Goal: Information Seeking & Learning: Learn about a topic

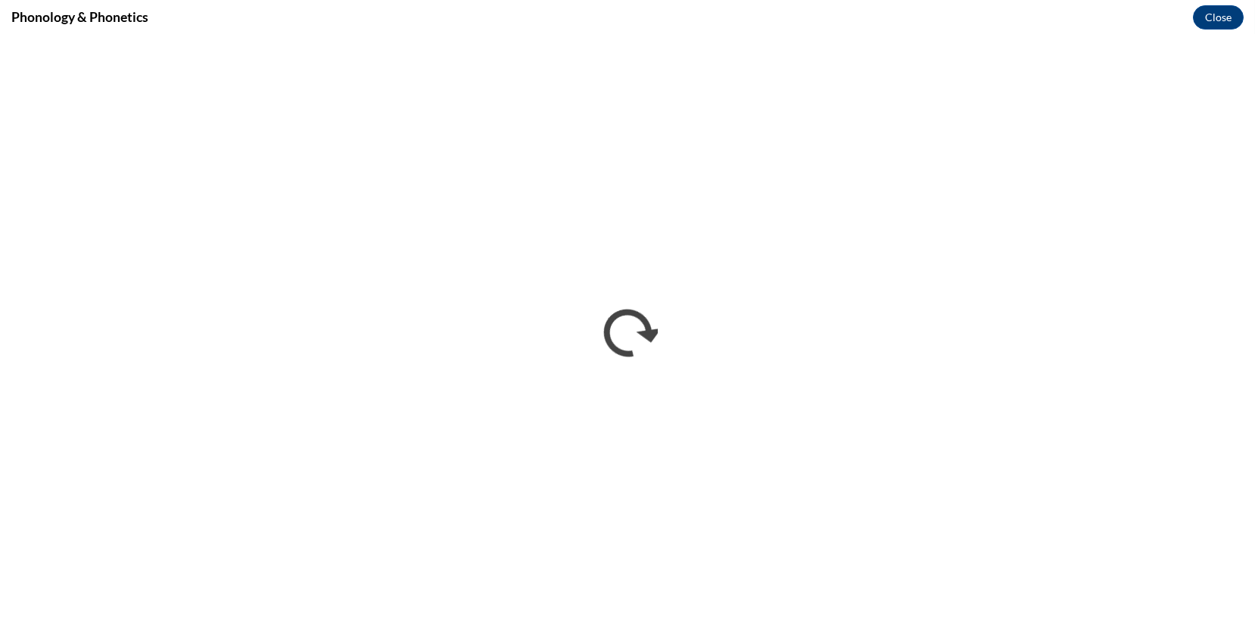
scroll to position [191, 0]
click at [1210, 17] on button "Close" at bounding box center [1218, 17] width 51 height 24
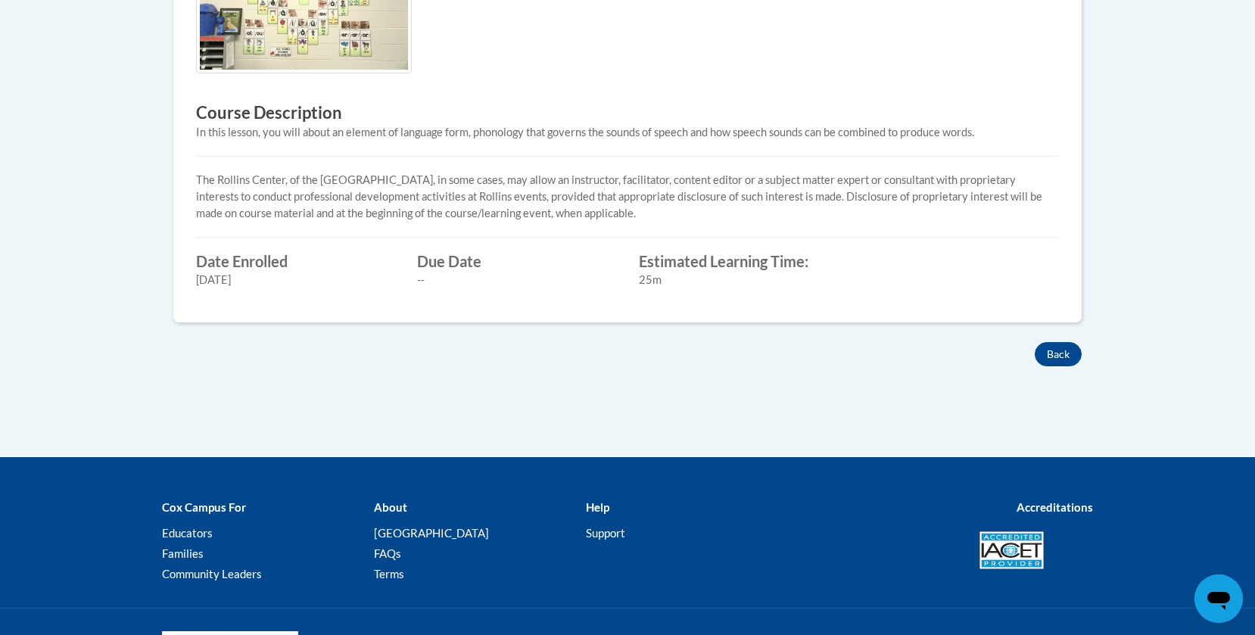
scroll to position [555, 0]
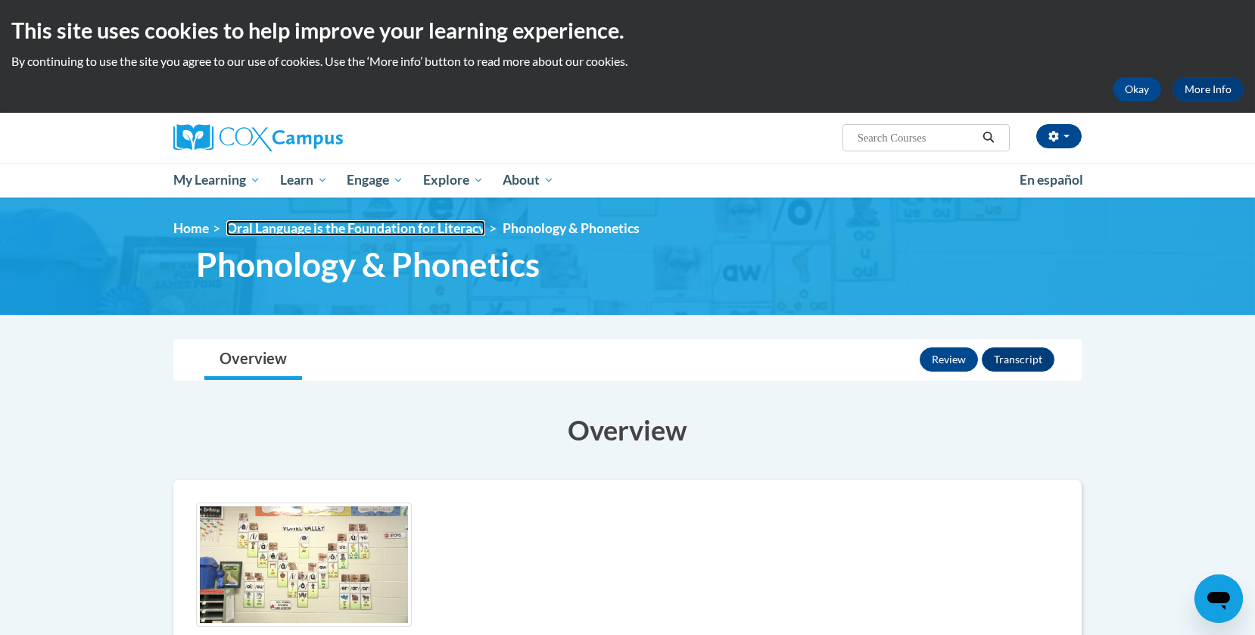
click at [422, 227] on link "Oral Language is the Foundation for Literacy" at bounding box center [355, 228] width 259 height 16
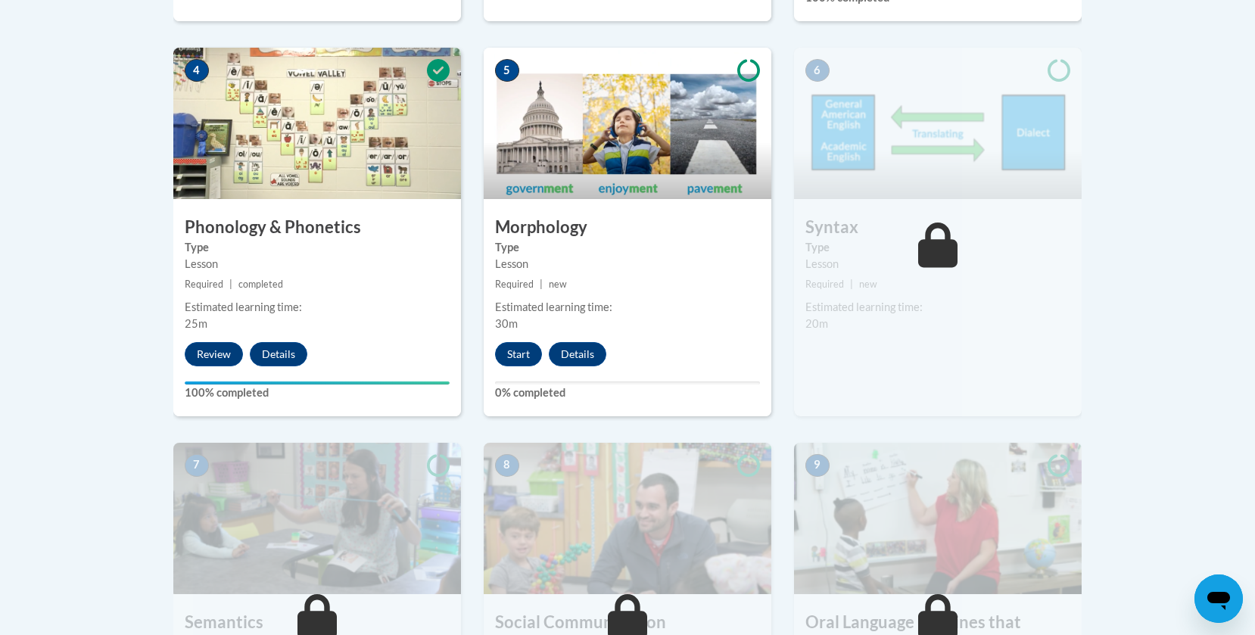
scroll to position [900, 0]
